Goal: Task Accomplishment & Management: Manage account settings

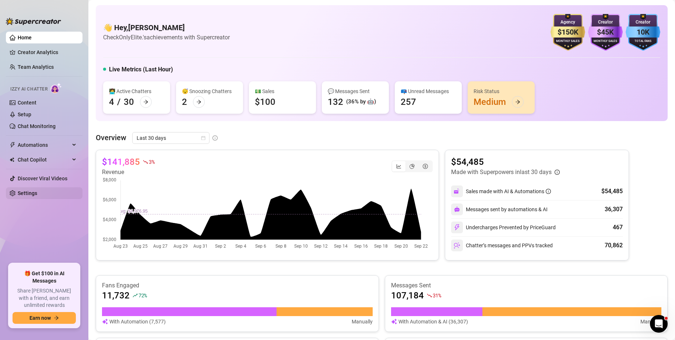
click at [37, 195] on link "Settings" at bounding box center [28, 193] width 20 height 6
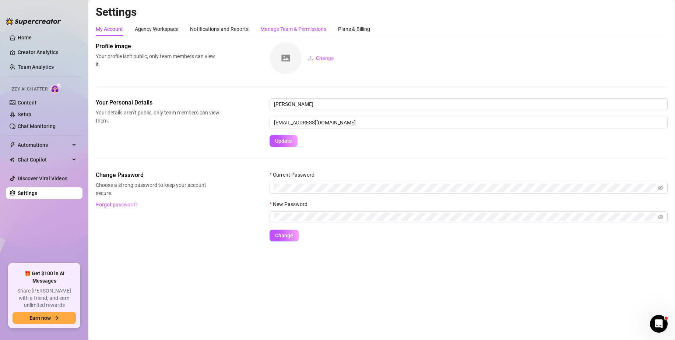
click at [306, 32] on div "Manage Team & Permissions" at bounding box center [293, 29] width 66 height 8
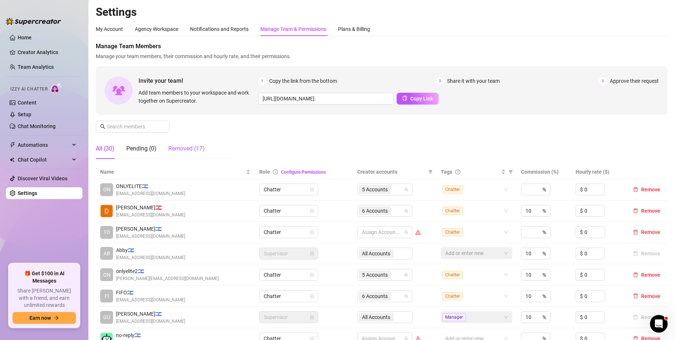
click at [184, 152] on div "Removed (17)" at bounding box center [186, 148] width 36 height 9
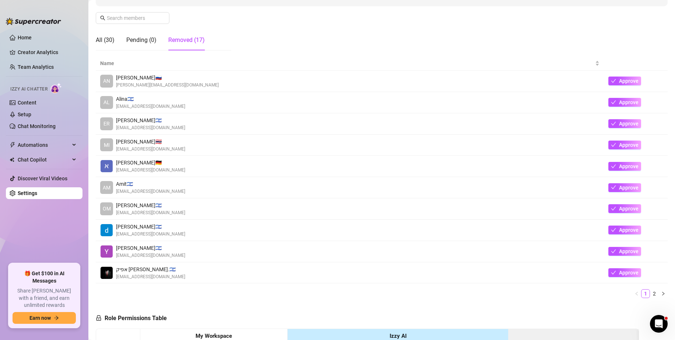
scroll to position [110, 0]
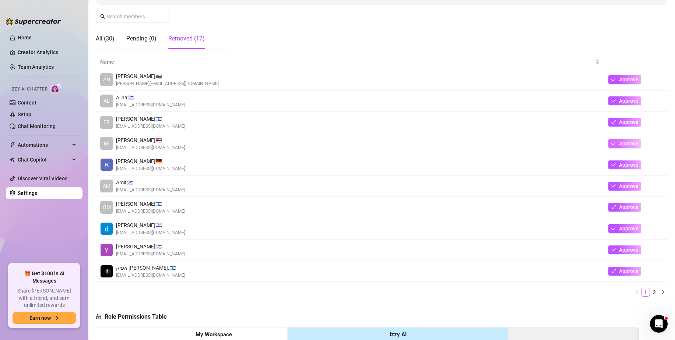
click at [611, 144] on icon "check" at bounding box center [613, 143] width 5 height 5
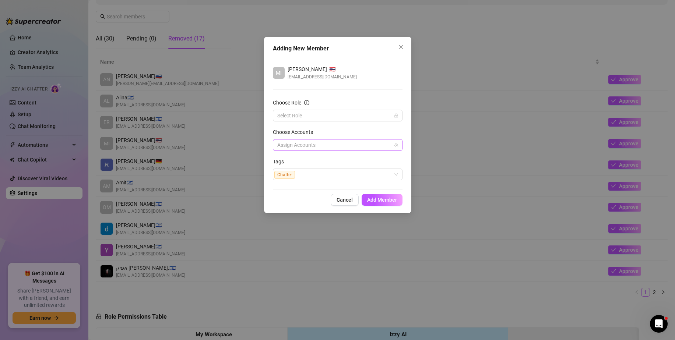
click at [303, 140] on div at bounding box center [333, 145] width 119 height 10
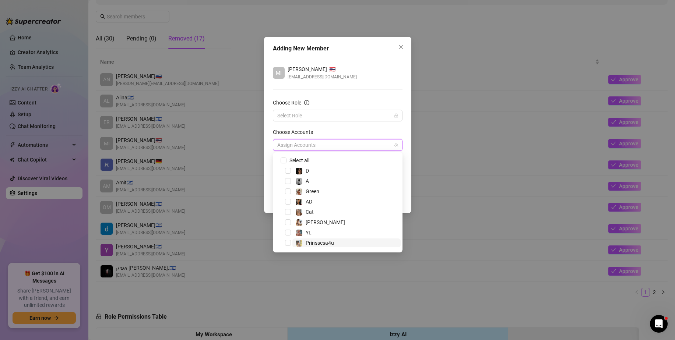
click at [321, 240] on span "Prinssesa4u" at bounding box center [320, 243] width 28 height 6
click at [317, 115] on input "Choose Role" at bounding box center [334, 115] width 114 height 11
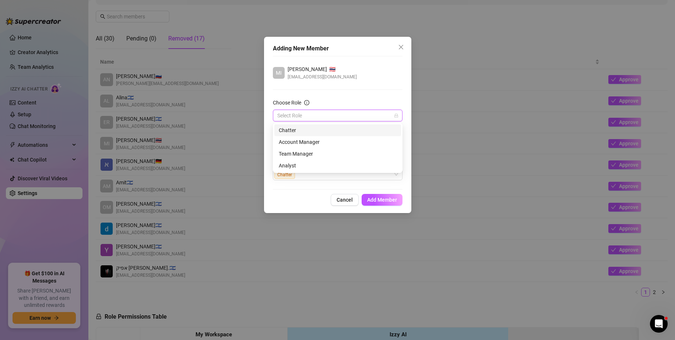
click at [332, 124] on div "Chatter" at bounding box center [337, 130] width 127 height 12
click at [383, 199] on span "Add Member" at bounding box center [382, 200] width 30 height 6
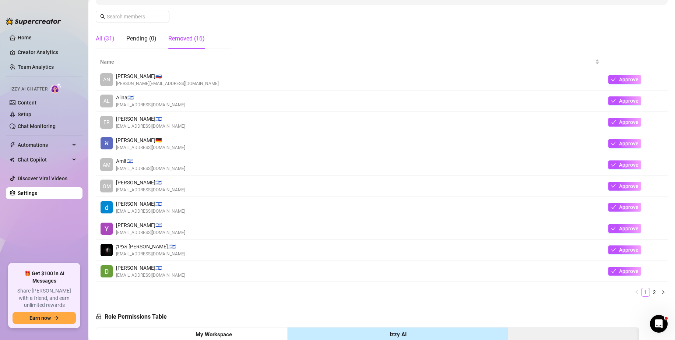
click at [108, 37] on div "All (31)" at bounding box center [105, 38] width 19 height 9
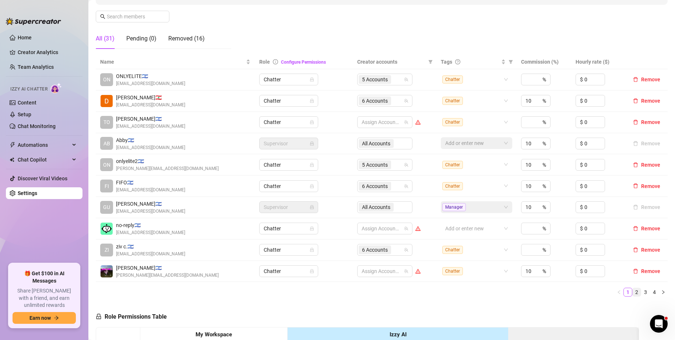
click at [633, 292] on link "2" at bounding box center [637, 292] width 8 height 8
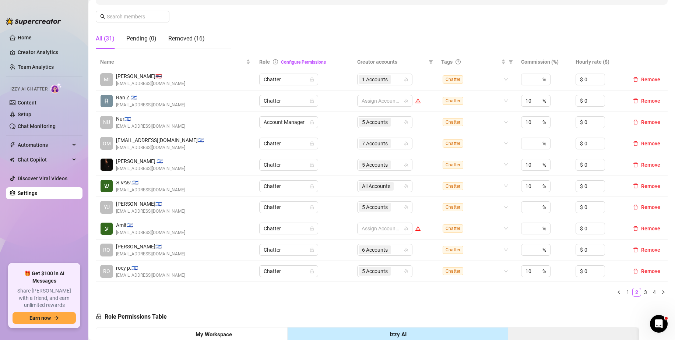
click at [145, 79] on span "michal 🇹🇭" at bounding box center [150, 76] width 69 height 8
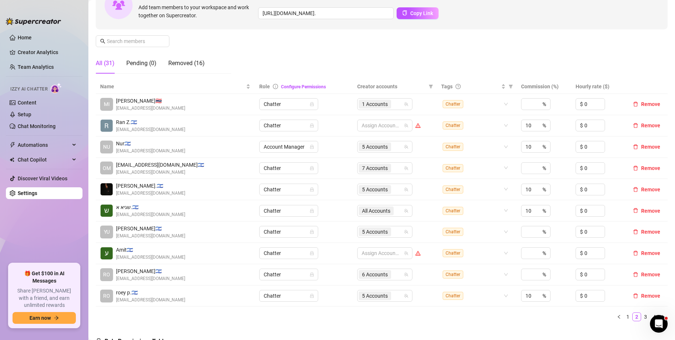
scroll to position [0, 0]
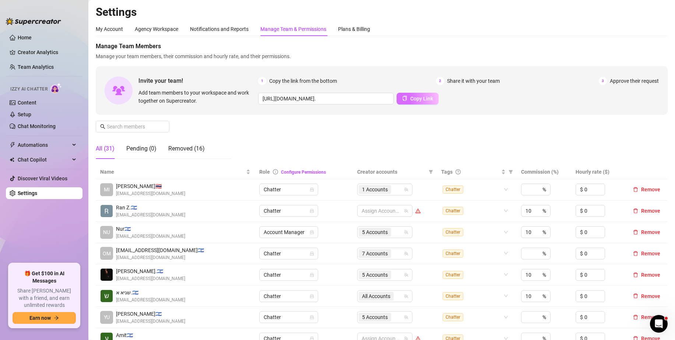
click at [406, 101] on button "Copy Link" at bounding box center [418, 99] width 42 height 12
